Goal: Check status: Check status

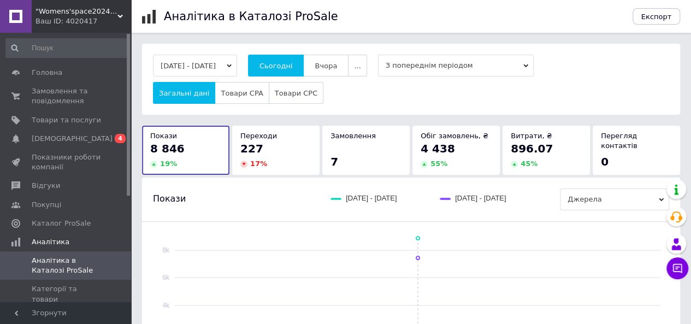
click at [61, 258] on span "Аналітика в Каталозі ProSale" at bounding box center [66, 266] width 69 height 20
click at [337, 62] on span "Вчора" at bounding box center [326, 66] width 22 height 8
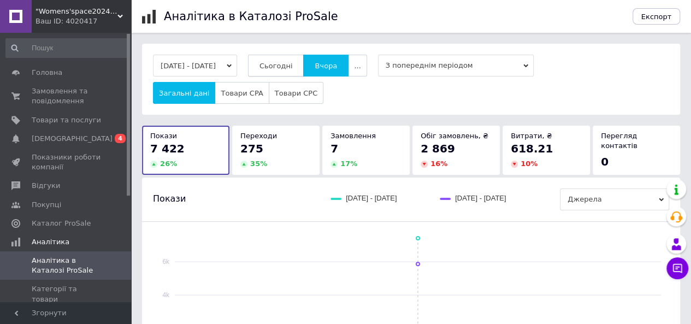
click at [289, 60] on button "Сьогодні" at bounding box center [276, 66] width 56 height 22
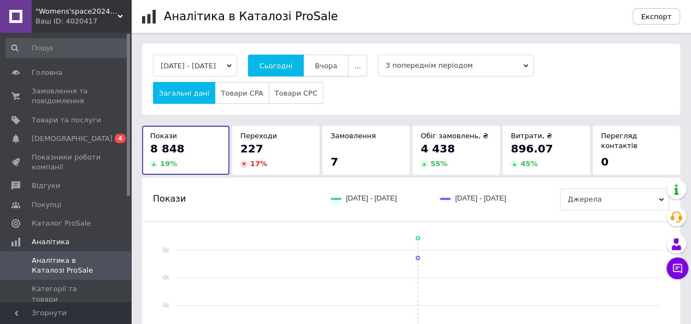
click at [333, 70] on span "Вчора" at bounding box center [326, 66] width 22 height 8
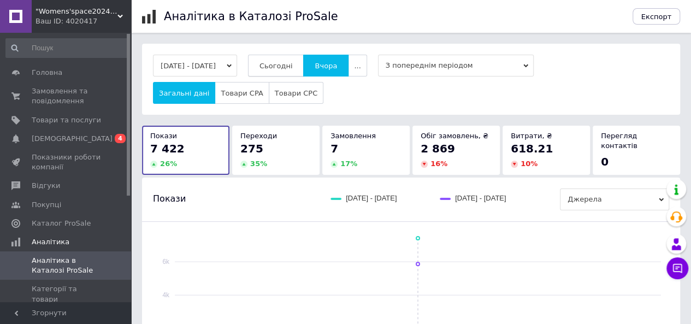
click at [293, 63] on span "Сьогодні" at bounding box center [276, 66] width 33 height 8
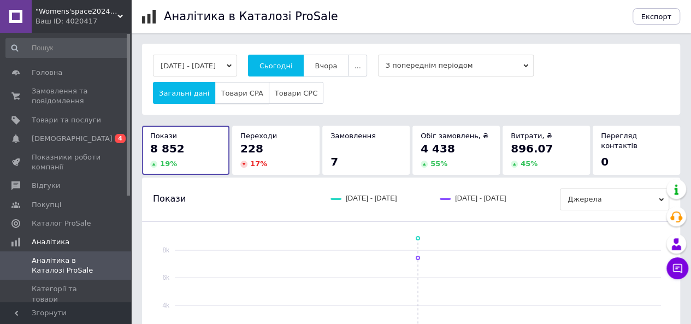
click at [228, 92] on span "Товари CPA" at bounding box center [242, 93] width 42 height 8
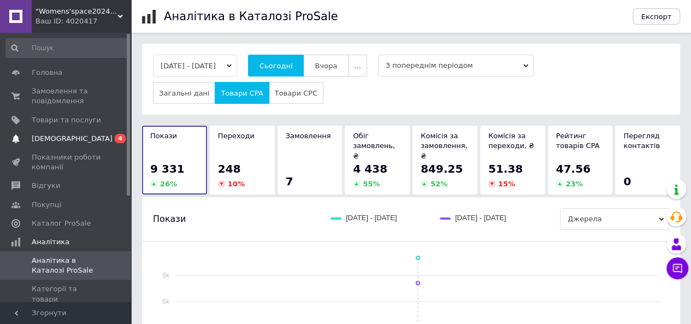
click at [36, 135] on span "[DEMOGRAPHIC_DATA]" at bounding box center [72, 139] width 81 height 10
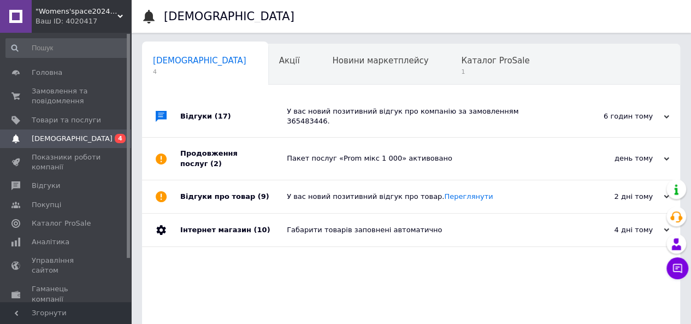
scroll to position [0, 3]
click at [458, 62] on span "Каталог ProSale" at bounding box center [492, 61] width 68 height 10
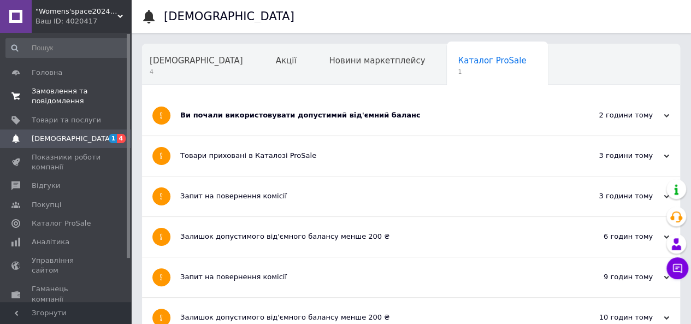
click at [62, 99] on span "Замовлення та повідомлення" at bounding box center [66, 96] width 69 height 20
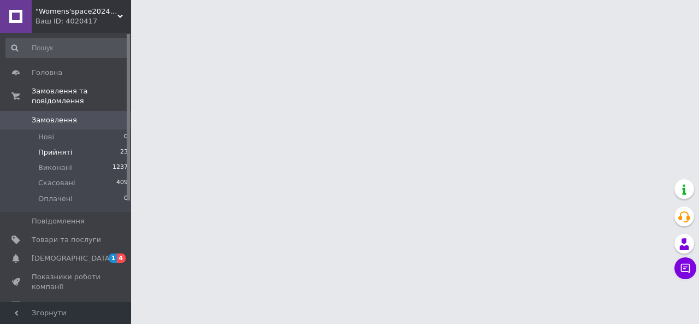
click at [56, 148] on span "Прийняті" at bounding box center [55, 153] width 34 height 10
